Goal: Task Accomplishment & Management: Use online tool/utility

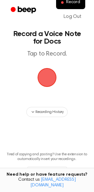
click at [48, 76] on span "button" at bounding box center [47, 77] width 34 height 34
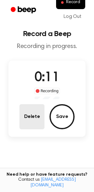
click at [31, 107] on button "Delete" at bounding box center [31, 116] width 25 height 25
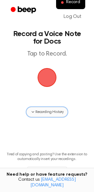
click at [52, 113] on span "Recording History" at bounding box center [50, 112] width 28 height 6
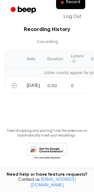
scroll to position [118, 0]
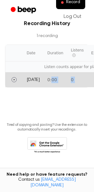
drag, startPoint x: 65, startPoint y: 81, endPoint x: 34, endPoint y: 96, distance: 34.6
click at [34, 96] on main "Record a Voice Note for Docs Tap to Record. Recording History 1 recording Date …" at bounding box center [47, 27] width 94 height 290
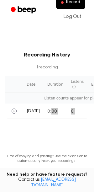
scroll to position [97, 0]
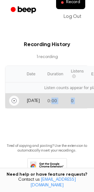
click at [13, 101] on icon "Play" at bounding box center [14, 100] width 5 height 5
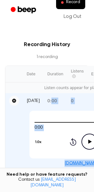
click at [14, 100] on icon "Pause" at bounding box center [14, 101] width 4 height 4
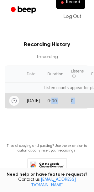
click at [14, 99] on icon "Play" at bounding box center [14, 100] width 5 height 5
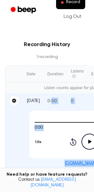
click at [14, 99] on icon "Pause" at bounding box center [14, 100] width 5 height 5
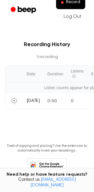
click at [4, 53] on main "Record a Voice Note for Docs Tap to Record. Recording History 1 recording Date …" at bounding box center [47, 48] width 94 height 290
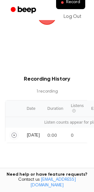
scroll to position [0, 0]
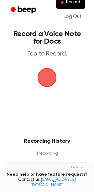
click at [44, 78] on span "button" at bounding box center [47, 77] width 23 height 23
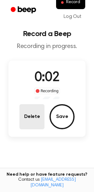
click at [39, 128] on button "Delete" at bounding box center [31, 116] width 25 height 25
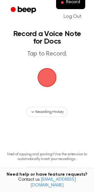
click at [47, 78] on span "button" at bounding box center [47, 77] width 25 height 25
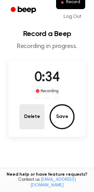
click at [33, 117] on button "Delete" at bounding box center [31, 116] width 25 height 25
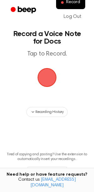
click at [46, 74] on span "button" at bounding box center [47, 78] width 20 height 20
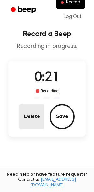
click at [31, 119] on button "Delete" at bounding box center [31, 116] width 25 height 25
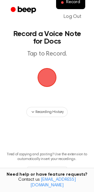
click at [46, 76] on span "button" at bounding box center [47, 78] width 20 height 20
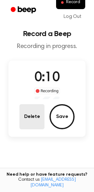
click at [29, 118] on button "Delete" at bounding box center [31, 116] width 25 height 25
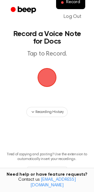
click at [47, 78] on span "button" at bounding box center [47, 77] width 23 height 23
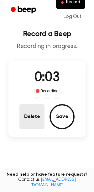
click at [36, 116] on button "Delete" at bounding box center [31, 116] width 25 height 25
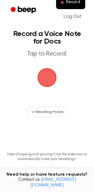
click at [49, 70] on span "button" at bounding box center [47, 78] width 32 height 32
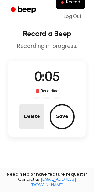
click at [24, 107] on button "Delete" at bounding box center [31, 116] width 25 height 25
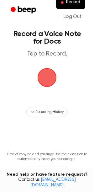
click at [47, 80] on span "button" at bounding box center [47, 77] width 26 height 26
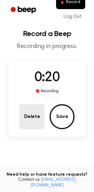
click at [32, 119] on button "Delete" at bounding box center [31, 116] width 25 height 25
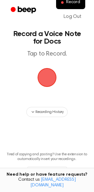
click at [48, 76] on span "button" at bounding box center [47, 77] width 26 height 26
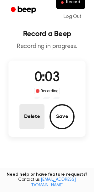
click at [40, 119] on button "Delete" at bounding box center [31, 116] width 25 height 25
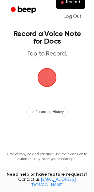
click at [46, 70] on span "button" at bounding box center [46, 77] width 21 height 21
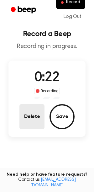
click at [27, 113] on button "Delete" at bounding box center [31, 116] width 25 height 25
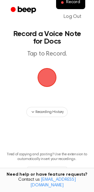
click at [45, 75] on span "button" at bounding box center [47, 77] width 23 height 23
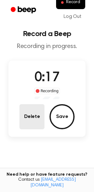
click at [29, 118] on button "Delete" at bounding box center [31, 116] width 25 height 25
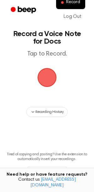
click at [40, 80] on span "button" at bounding box center [47, 78] width 20 height 20
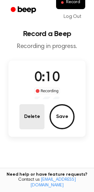
click at [31, 118] on button "Delete" at bounding box center [31, 116] width 25 height 25
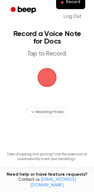
click at [47, 85] on span "button" at bounding box center [47, 77] width 19 height 19
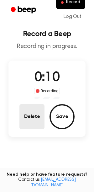
click at [39, 113] on button "Delete" at bounding box center [31, 116] width 25 height 25
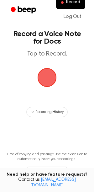
click at [45, 79] on span "button" at bounding box center [47, 77] width 24 height 24
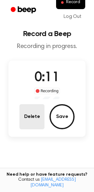
click at [25, 118] on button "Delete" at bounding box center [31, 116] width 25 height 25
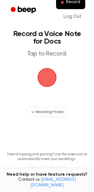
click at [52, 82] on span "button" at bounding box center [47, 78] width 26 height 26
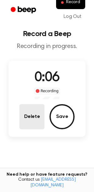
click at [35, 118] on button "Delete" at bounding box center [31, 116] width 25 height 25
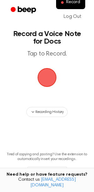
click at [40, 84] on span "button" at bounding box center [47, 78] width 20 height 20
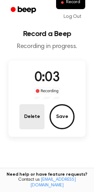
click at [32, 105] on button "Delete" at bounding box center [31, 116] width 25 height 25
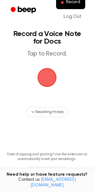
click at [45, 74] on span "button" at bounding box center [47, 78] width 28 height 28
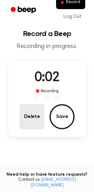
click at [32, 115] on button "Delete" at bounding box center [31, 116] width 25 height 25
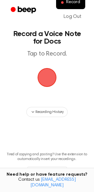
click at [36, 79] on span "button" at bounding box center [47, 77] width 23 height 23
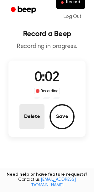
click at [28, 119] on button "Delete" at bounding box center [31, 116] width 25 height 25
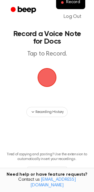
click at [46, 75] on span "button" at bounding box center [47, 77] width 28 height 28
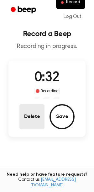
click at [34, 116] on button "Delete" at bounding box center [31, 116] width 25 height 25
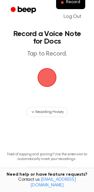
click at [46, 77] on span "button" at bounding box center [47, 77] width 33 height 33
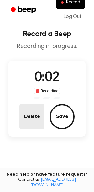
click at [37, 104] on button "Delete" at bounding box center [31, 116] width 25 height 25
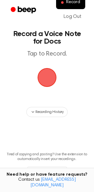
click at [52, 76] on span "button" at bounding box center [47, 77] width 24 height 24
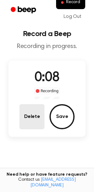
click at [34, 117] on button "Delete" at bounding box center [31, 116] width 25 height 25
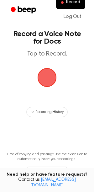
click at [43, 89] on span "button" at bounding box center [47, 77] width 23 height 23
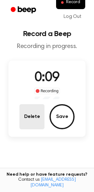
click at [30, 113] on button "Delete" at bounding box center [31, 116] width 25 height 25
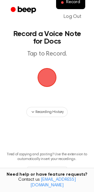
click at [39, 75] on span "button" at bounding box center [47, 77] width 23 height 23
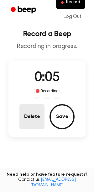
click at [24, 116] on button "Delete" at bounding box center [31, 116] width 25 height 25
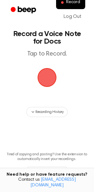
click at [48, 74] on span "button" at bounding box center [47, 78] width 26 height 26
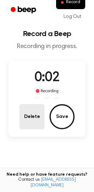
click at [21, 113] on button "Delete" at bounding box center [31, 116] width 25 height 25
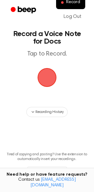
click at [64, 78] on main "Record a Voice Note for Docs Tap to Record. Recording History Tired of copying …" at bounding box center [47, 101] width 94 height 202
click at [46, 77] on span "button" at bounding box center [47, 78] width 20 height 20
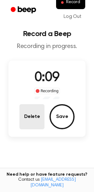
click at [30, 116] on button "Delete" at bounding box center [31, 116] width 25 height 25
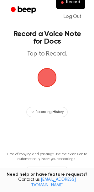
click at [52, 69] on span "button" at bounding box center [47, 77] width 23 height 23
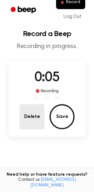
click at [37, 107] on button "Delete" at bounding box center [31, 116] width 25 height 25
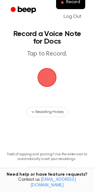
click at [49, 78] on span "button" at bounding box center [47, 77] width 23 height 23
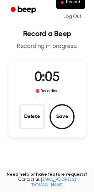
click at [17, 115] on div "0:05 Recording Delete Save" at bounding box center [46, 98] width 77 height 61
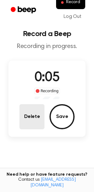
click at [33, 113] on button "Delete" at bounding box center [31, 116] width 25 height 25
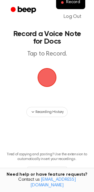
click at [43, 81] on span "button" at bounding box center [47, 77] width 26 height 26
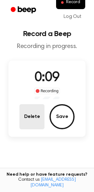
click at [34, 125] on button "Delete" at bounding box center [31, 116] width 25 height 25
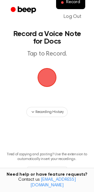
click at [43, 74] on span "button" at bounding box center [47, 77] width 25 height 25
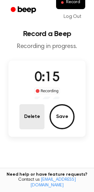
click at [29, 113] on button "Delete" at bounding box center [31, 116] width 25 height 25
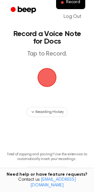
click at [40, 79] on span "button" at bounding box center [47, 78] width 20 height 20
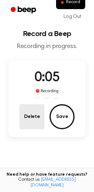
click at [33, 112] on button "Delete" at bounding box center [31, 116] width 25 height 25
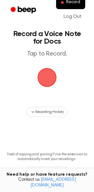
click at [44, 87] on span "button" at bounding box center [47, 77] width 23 height 23
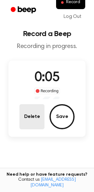
click at [34, 112] on button "Delete" at bounding box center [31, 116] width 25 height 25
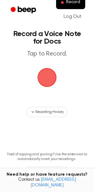
click at [47, 83] on span "button" at bounding box center [47, 78] width 34 height 34
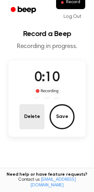
click at [38, 112] on button "Delete" at bounding box center [31, 116] width 25 height 25
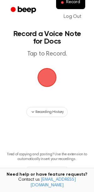
click at [46, 79] on span "button" at bounding box center [47, 78] width 18 height 18
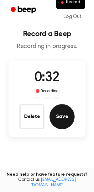
click at [57, 114] on button "Save" at bounding box center [62, 116] width 25 height 25
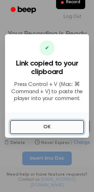
click at [39, 125] on button "OK" at bounding box center [47, 127] width 74 height 14
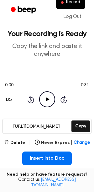
click at [45, 99] on icon "Play Audio" at bounding box center [47, 99] width 16 height 16
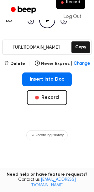
scroll to position [79, 0]
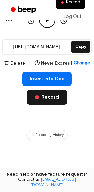
click at [41, 100] on button "Record" at bounding box center [47, 97] width 40 height 15
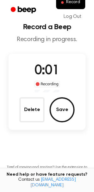
scroll to position [11, 0]
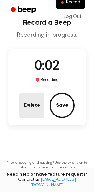
click at [30, 103] on button "Delete" at bounding box center [31, 105] width 25 height 25
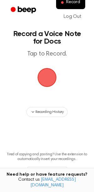
scroll to position [30, 0]
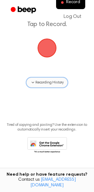
click at [49, 82] on span "Recording History" at bounding box center [50, 83] width 28 height 6
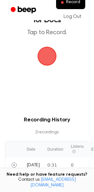
scroll to position [0, 0]
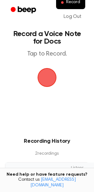
click at [48, 79] on span "button" at bounding box center [47, 78] width 20 height 20
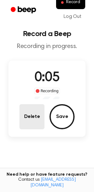
click at [29, 115] on button "Delete" at bounding box center [31, 116] width 25 height 25
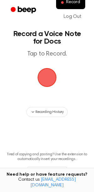
click at [43, 89] on span "button" at bounding box center [47, 77] width 23 height 23
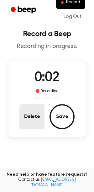
click at [22, 120] on button "Delete" at bounding box center [31, 116] width 25 height 25
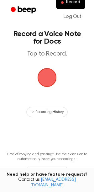
click at [44, 87] on span "button" at bounding box center [47, 78] width 20 height 20
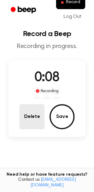
click at [22, 110] on button "Delete" at bounding box center [31, 116] width 25 height 25
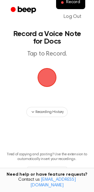
click at [40, 82] on span "button" at bounding box center [46, 77] width 21 height 21
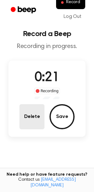
click at [21, 113] on button "Delete" at bounding box center [31, 116] width 25 height 25
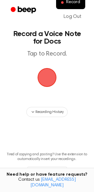
click at [44, 84] on span "button" at bounding box center [47, 77] width 26 height 26
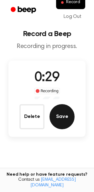
click at [53, 115] on button "Save" at bounding box center [62, 116] width 25 height 25
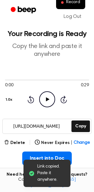
click at [48, 104] on icon "Play Audio" at bounding box center [47, 99] width 16 height 16
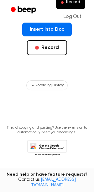
scroll to position [123, 0]
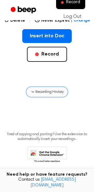
click at [43, 89] on button "Recording History" at bounding box center [46, 92] width 41 height 10
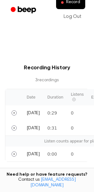
scroll to position [172, 0]
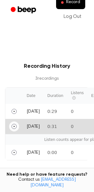
click at [14, 126] on icon "Play" at bounding box center [14, 126] width 1 height 1
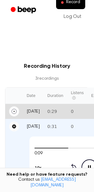
click at [15, 111] on icon "Play" at bounding box center [14, 111] width 5 height 5
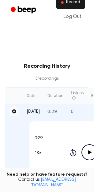
click at [70, 3] on span "Record" at bounding box center [73, 3] width 14 height 6
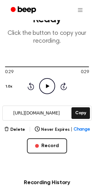
scroll to position [44, 0]
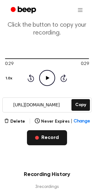
click at [49, 141] on button "Record" at bounding box center [47, 137] width 40 height 15
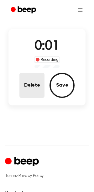
click at [33, 84] on button "Delete" at bounding box center [31, 85] width 25 height 25
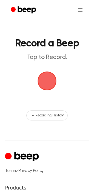
scroll to position [0, 0]
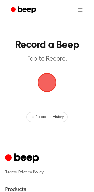
click at [41, 82] on span "button" at bounding box center [47, 82] width 24 height 24
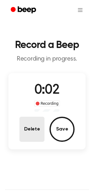
click at [32, 133] on button "Delete" at bounding box center [31, 129] width 25 height 25
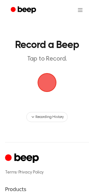
click at [45, 75] on span "button" at bounding box center [47, 82] width 23 height 23
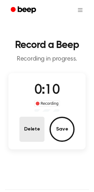
click at [28, 123] on button "Delete" at bounding box center [31, 129] width 25 height 25
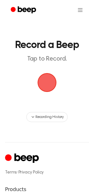
click at [45, 80] on span "button" at bounding box center [47, 82] width 29 height 29
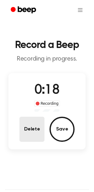
click at [29, 119] on button "Delete" at bounding box center [31, 129] width 25 height 25
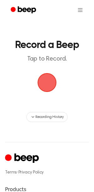
click at [45, 84] on span "button" at bounding box center [47, 82] width 25 height 25
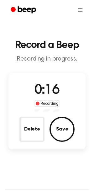
click at [30, 116] on div "0:16 Recording Delete Save" at bounding box center [46, 111] width 77 height 61
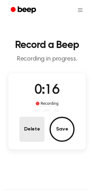
click at [29, 119] on button "Delete" at bounding box center [31, 129] width 25 height 25
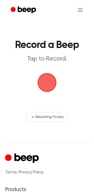
click at [39, 91] on span "button" at bounding box center [47, 82] width 24 height 24
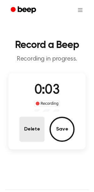
click at [29, 130] on button "Delete" at bounding box center [31, 129] width 25 height 25
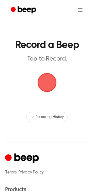
click at [49, 78] on span "button" at bounding box center [47, 82] width 25 height 25
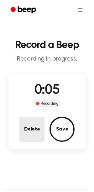
click at [33, 134] on button "Delete" at bounding box center [31, 129] width 25 height 25
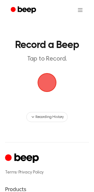
click at [40, 85] on span "button" at bounding box center [47, 83] width 26 height 26
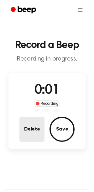
click at [33, 123] on button "Delete" at bounding box center [31, 129] width 25 height 25
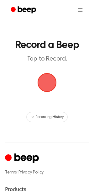
click at [49, 85] on span "button" at bounding box center [47, 82] width 25 height 25
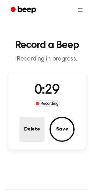
click at [34, 129] on button "Delete" at bounding box center [31, 129] width 25 height 25
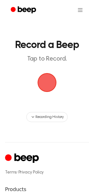
click at [49, 82] on span "button" at bounding box center [47, 82] width 23 height 23
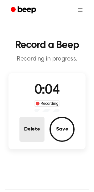
click at [36, 124] on button "Delete" at bounding box center [31, 129] width 25 height 25
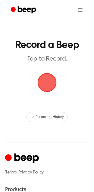
click at [44, 86] on span "button" at bounding box center [47, 83] width 30 height 30
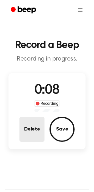
click at [41, 125] on button "Delete" at bounding box center [31, 129] width 25 height 25
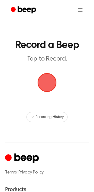
click at [44, 84] on span "button" at bounding box center [47, 82] width 31 height 31
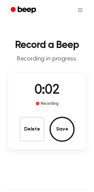
click at [17, 116] on div "0:02 Recording Delete Save" at bounding box center [46, 111] width 77 height 61
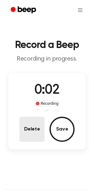
click at [31, 128] on button "Delete" at bounding box center [31, 129] width 25 height 25
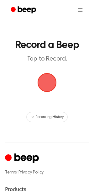
click at [37, 86] on span "button" at bounding box center [47, 82] width 29 height 29
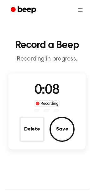
click at [23, 116] on div "0:08 Recording Delete Save" at bounding box center [46, 111] width 77 height 61
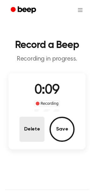
click at [28, 128] on button "Delete" at bounding box center [31, 129] width 25 height 25
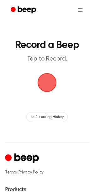
click at [49, 89] on span "button" at bounding box center [47, 82] width 35 height 35
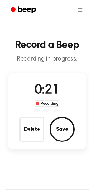
click at [13, 138] on div "0:21 Recording Delete Save" at bounding box center [46, 111] width 77 height 61
click at [46, 128] on div "Delete Save" at bounding box center [46, 129] width 55 height 25
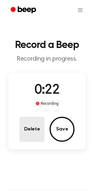
click at [40, 125] on button "Delete" at bounding box center [31, 129] width 25 height 25
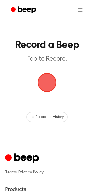
click at [49, 79] on span "button" at bounding box center [47, 82] width 23 height 23
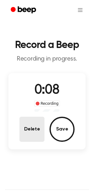
click at [37, 124] on button "Delete" at bounding box center [31, 129] width 25 height 25
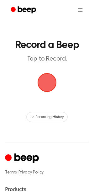
click at [53, 64] on main "Record a Beep Tap to Record. Recording History" at bounding box center [47, 61] width 94 height 122
click at [50, 77] on span "button" at bounding box center [47, 82] width 25 height 25
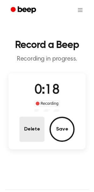
click at [27, 126] on button "Delete" at bounding box center [31, 129] width 25 height 25
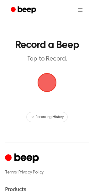
click at [51, 87] on span "button" at bounding box center [47, 82] width 24 height 24
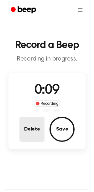
click at [27, 121] on button "Delete" at bounding box center [31, 129] width 25 height 25
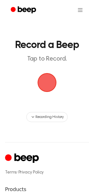
click at [39, 91] on span "button" at bounding box center [46, 82] width 21 height 21
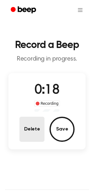
click at [35, 133] on button "Delete" at bounding box center [31, 129] width 25 height 25
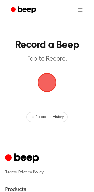
click at [52, 72] on span "button" at bounding box center [47, 82] width 23 height 23
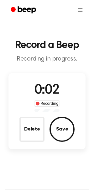
click at [14, 125] on div "0:02 Recording Delete Save" at bounding box center [46, 111] width 77 height 61
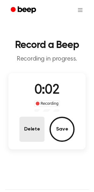
click at [33, 126] on button "Delete" at bounding box center [31, 129] width 25 height 25
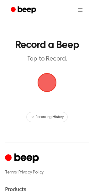
click at [41, 85] on span "button" at bounding box center [47, 82] width 23 height 23
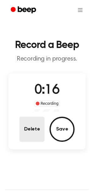
click at [22, 133] on button "Delete" at bounding box center [31, 129] width 25 height 25
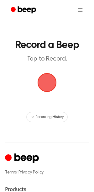
click at [57, 81] on span "button" at bounding box center [47, 82] width 26 height 26
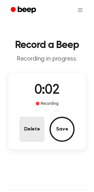
click at [41, 130] on button "Delete" at bounding box center [31, 129] width 25 height 25
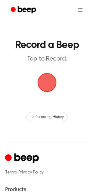
click at [61, 51] on header "Record a Beep Tap to Record." at bounding box center [47, 51] width 72 height 23
click at [46, 80] on span "button" at bounding box center [47, 82] width 24 height 24
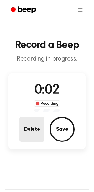
click at [28, 117] on button "Delete" at bounding box center [31, 129] width 25 height 25
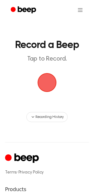
click at [45, 93] on span "button" at bounding box center [47, 83] width 20 height 20
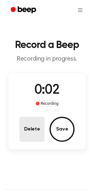
click at [34, 124] on button "Delete" at bounding box center [31, 129] width 25 height 25
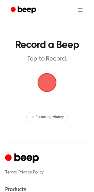
click at [48, 77] on span "button" at bounding box center [46, 82] width 21 height 21
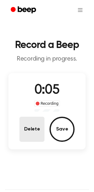
click at [33, 128] on button "Delete" at bounding box center [31, 129] width 25 height 25
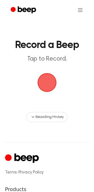
click at [46, 90] on span "button" at bounding box center [47, 82] width 25 height 25
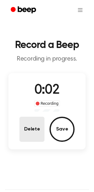
click at [31, 129] on button "Delete" at bounding box center [31, 129] width 25 height 25
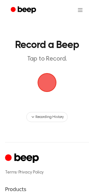
click at [38, 94] on span "button" at bounding box center [47, 82] width 25 height 25
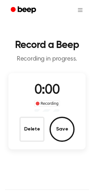
click at [46, 87] on span "0:00" at bounding box center [47, 90] width 25 height 13
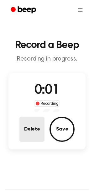
click at [33, 130] on button "Delete" at bounding box center [31, 129] width 25 height 25
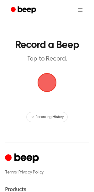
click at [43, 85] on span "button" at bounding box center [47, 83] width 20 height 20
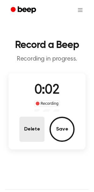
click at [40, 126] on button "Delete" at bounding box center [31, 129] width 25 height 25
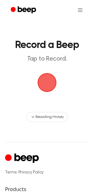
click at [45, 92] on span "button" at bounding box center [47, 82] width 23 height 23
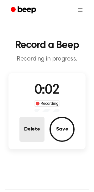
click at [42, 119] on button "Delete" at bounding box center [31, 129] width 25 height 25
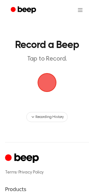
click at [44, 90] on span "button" at bounding box center [47, 82] width 28 height 28
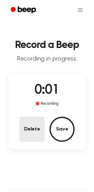
click at [36, 126] on button "Delete" at bounding box center [31, 129] width 25 height 25
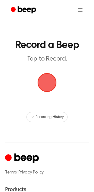
click at [45, 93] on span "button" at bounding box center [47, 83] width 20 height 20
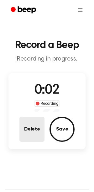
click at [34, 129] on button "Delete" at bounding box center [31, 129] width 25 height 25
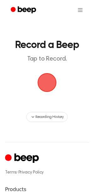
click at [46, 81] on span "button" at bounding box center [47, 82] width 23 height 23
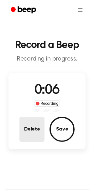
click at [23, 136] on button "Delete" at bounding box center [31, 129] width 25 height 25
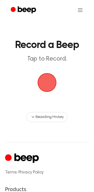
click at [39, 101] on main "Record a Beep Tap to Record. Recording History" at bounding box center [47, 61] width 94 height 122
click at [40, 85] on span "button" at bounding box center [46, 82] width 21 height 21
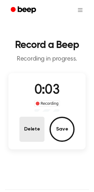
click at [33, 123] on button "Delete" at bounding box center [31, 129] width 25 height 25
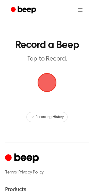
click at [39, 84] on span "button" at bounding box center [47, 82] width 26 height 26
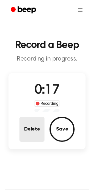
click at [25, 134] on button "Delete" at bounding box center [31, 129] width 25 height 25
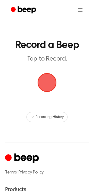
click at [39, 82] on span "button" at bounding box center [47, 82] width 23 height 23
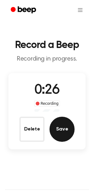
click at [66, 131] on button "Save" at bounding box center [62, 129] width 25 height 25
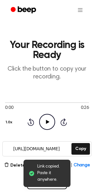
click at [47, 122] on icon at bounding box center [47, 122] width 3 height 4
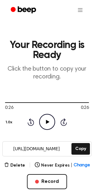
click at [30, 124] on icon at bounding box center [31, 123] width 2 height 3
click at [50, 118] on icon "Play Audio" at bounding box center [47, 122] width 16 height 16
click at [30, 122] on icon "Rewind 5 seconds" at bounding box center [30, 122] width 7 height 8
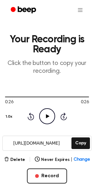
scroll to position [14, 0]
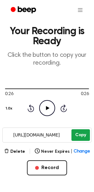
click at [75, 135] on button "Copy" at bounding box center [81, 135] width 19 height 12
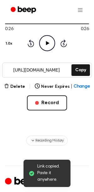
scroll to position [83, 0]
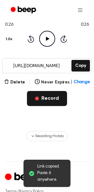
click at [57, 97] on button "Record" at bounding box center [47, 98] width 40 height 15
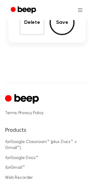
scroll to position [0, 0]
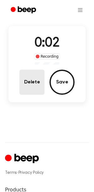
click at [31, 86] on button "Delete" at bounding box center [31, 82] width 25 height 25
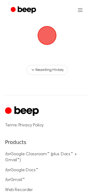
scroll to position [58, 0]
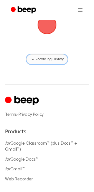
click at [48, 62] on span "Recording History" at bounding box center [50, 60] width 28 height 6
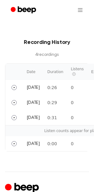
scroll to position [79, 0]
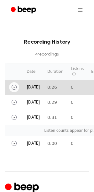
click at [14, 88] on icon "Play" at bounding box center [14, 87] width 5 height 5
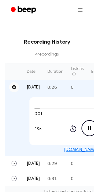
click at [32, 85] on td "[DATE]" at bounding box center [33, 87] width 21 height 15
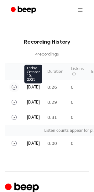
click at [34, 87] on span "[DATE]" at bounding box center [33, 87] width 13 height 4
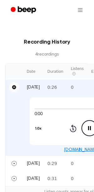
click at [44, 86] on td "[DATE]" at bounding box center [33, 87] width 21 height 15
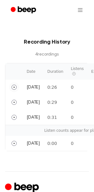
click at [44, 87] on td "[DATE]" at bounding box center [33, 87] width 21 height 15
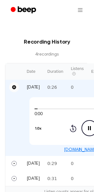
click at [44, 87] on td "[DATE]" at bounding box center [33, 87] width 21 height 15
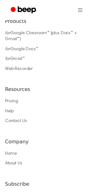
scroll to position [160, 0]
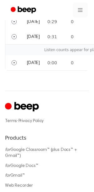
click at [81, 5] on html "Record a Beep Tap to Record. Recording History 4 recording s Date Duration List…" at bounding box center [47, 114] width 94 height 549
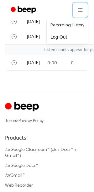
click at [79, 8] on html "Record a Beep Tap to Record. Recording History 4 recording s Date Duration List…" at bounding box center [47, 114] width 94 height 549
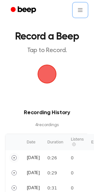
scroll to position [0, 0]
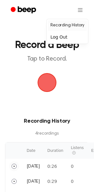
click at [64, 23] on link "Recording History" at bounding box center [67, 25] width 39 height 10
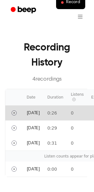
scroll to position [32, 0]
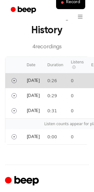
click at [44, 79] on td "[DATE]" at bounding box center [33, 80] width 21 height 15
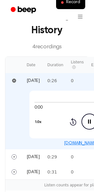
click at [44, 79] on td "[DATE]" at bounding box center [33, 80] width 21 height 15
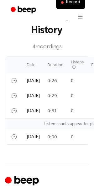
click at [44, 79] on td "[DATE]" at bounding box center [33, 80] width 21 height 15
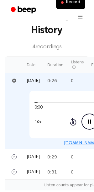
click at [63, 133] on div "0:00 0:26 1.0x Rewind 5 seconds Pause Audio Skip 5 seconds" at bounding box center [90, 115] width 121 height 48
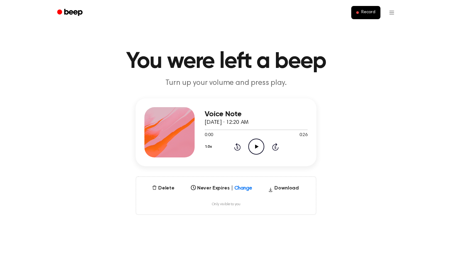
click at [259, 144] on icon "Play Audio" at bounding box center [257, 147] width 16 height 16
drag, startPoint x: 226, startPoint y: 128, endPoint x: 188, endPoint y: 131, distance: 38.5
click at [188, 131] on div "Voice Note October 10, 2025 · 12:20 AM 0:25 0:26 Your browser does not support …" at bounding box center [226, 132] width 181 height 68
click at [205, 129] on div at bounding box center [256, 129] width 103 height 1
click at [256, 144] on icon "Play Audio" at bounding box center [257, 147] width 16 height 16
